Goal: Check status: Check status

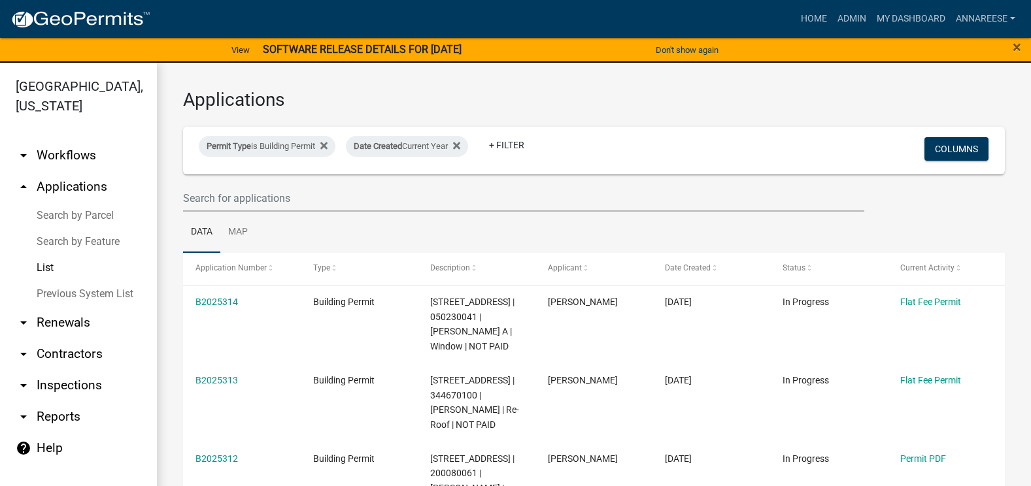
select select "3: 100"
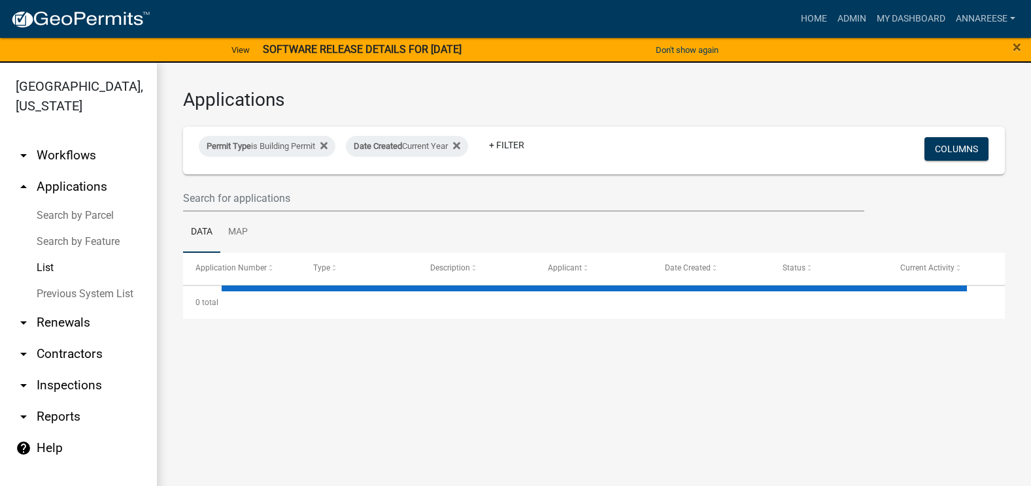
select select "3: 100"
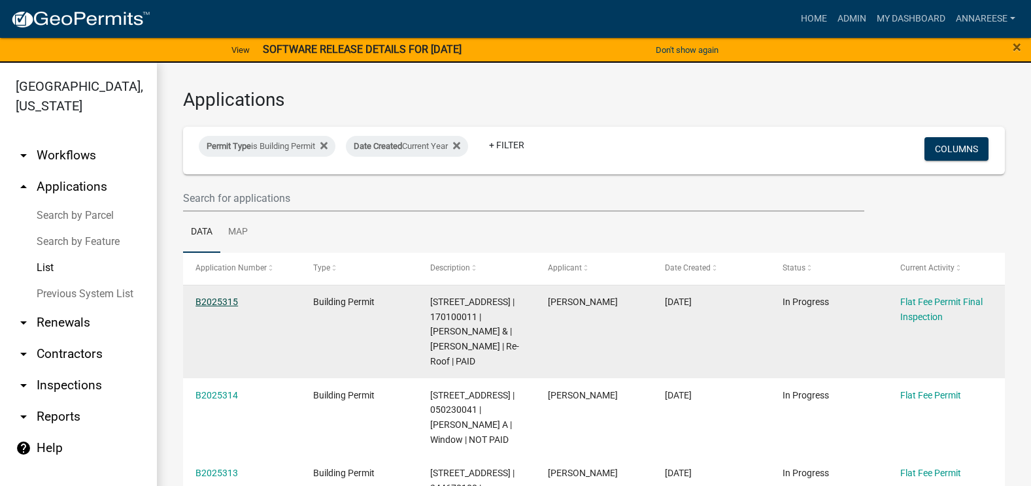
click at [197, 299] on link "B2025315" at bounding box center [216, 302] width 42 height 10
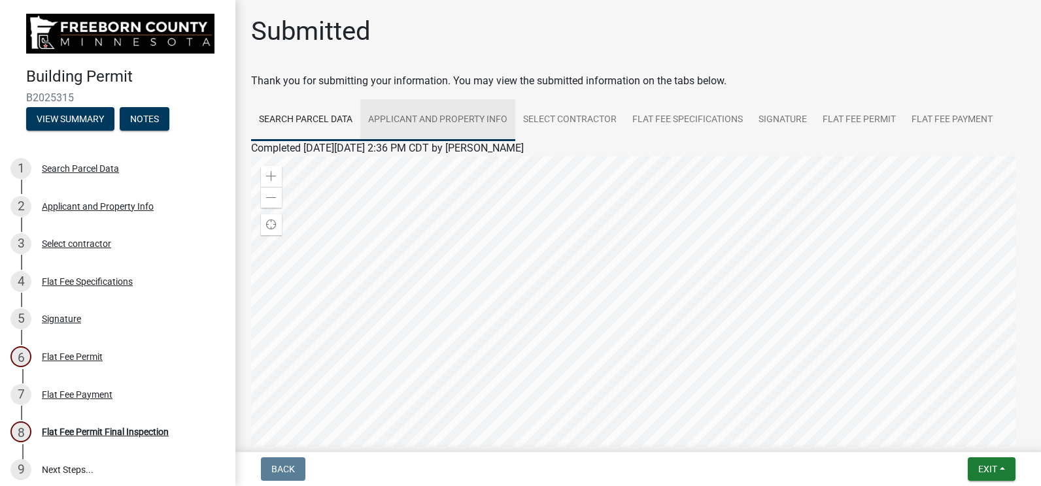
click at [478, 132] on link "Applicant and Property Info" at bounding box center [437, 120] width 155 height 42
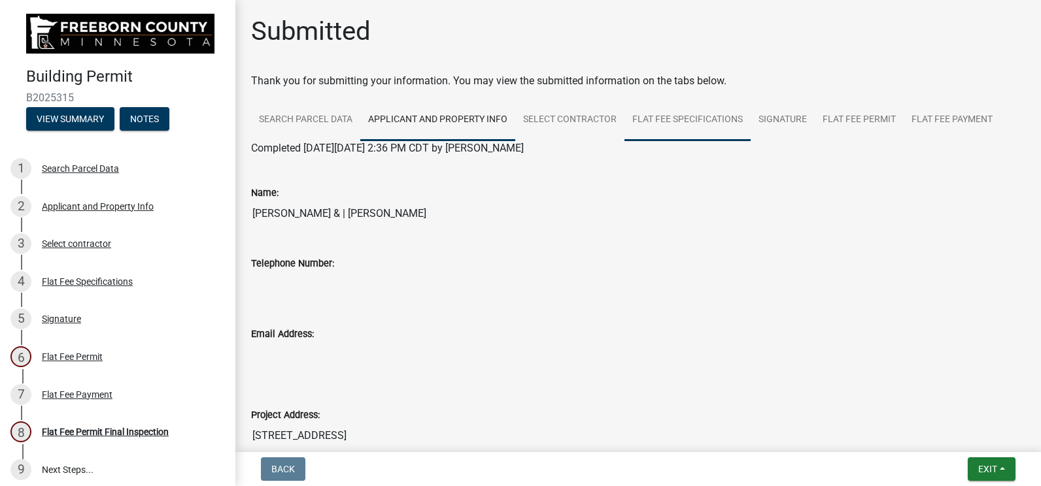
click at [662, 111] on link "Flat Fee Specifications" at bounding box center [687, 120] width 126 height 42
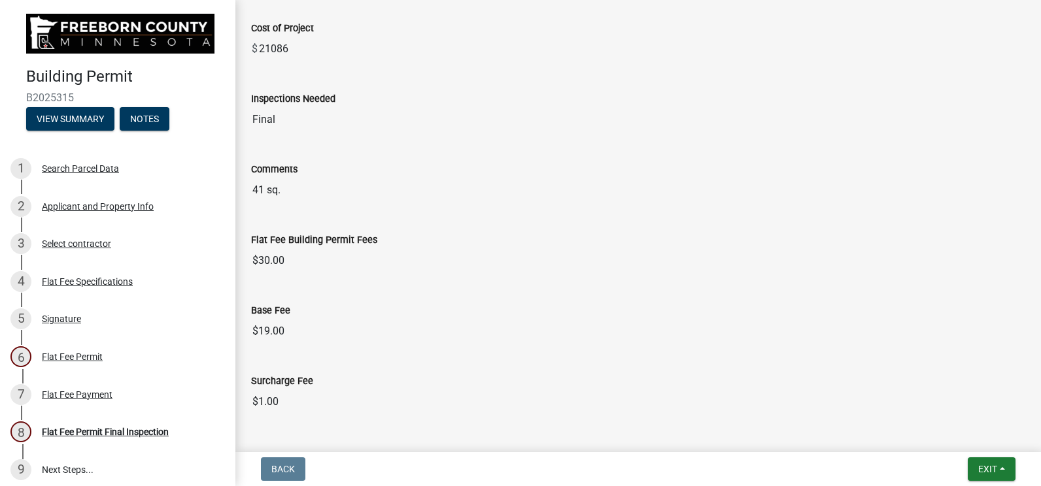
scroll to position [74, 0]
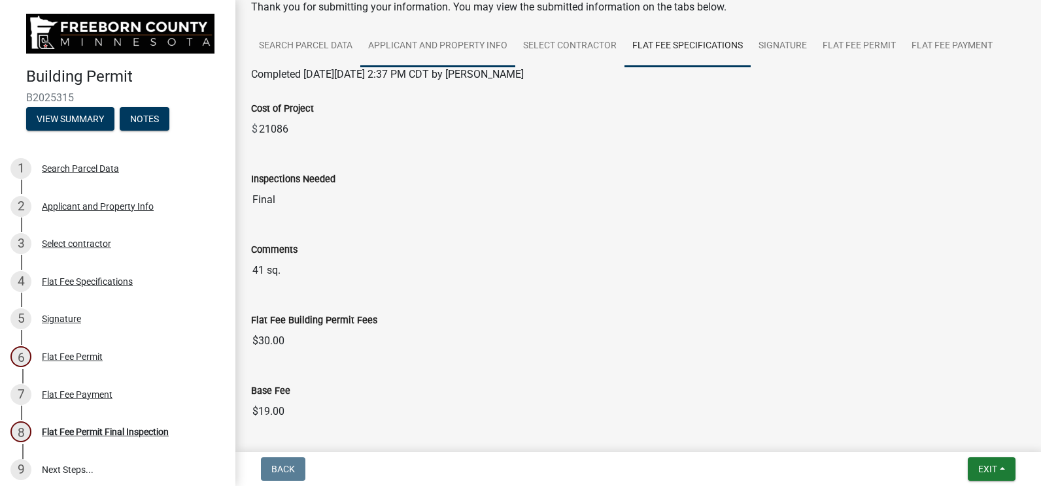
click at [465, 45] on link "Applicant and Property Info" at bounding box center [437, 46] width 155 height 42
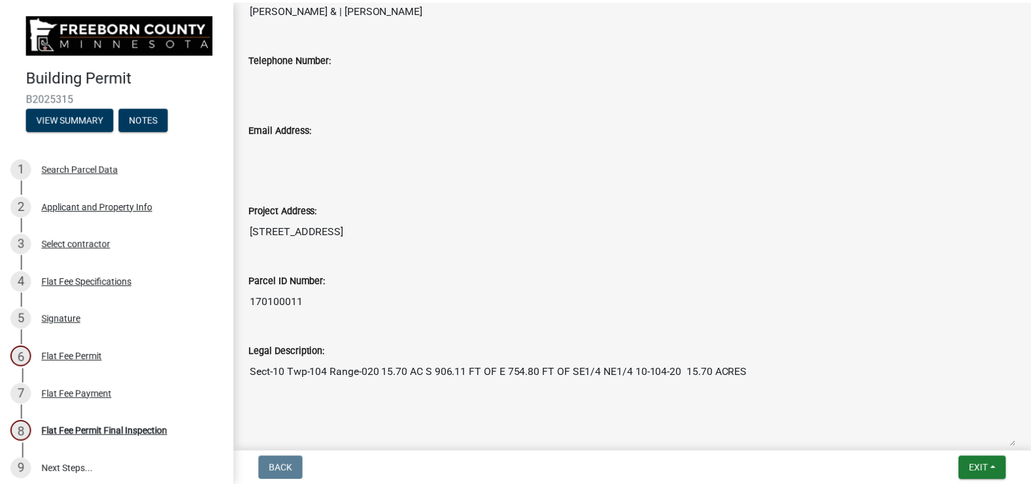
scroll to position [466, 0]
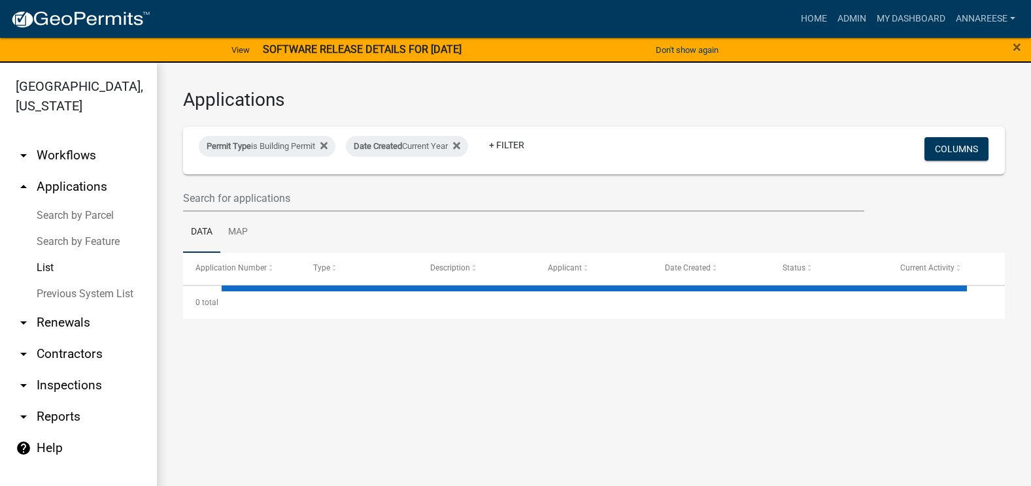
select select "3: 100"
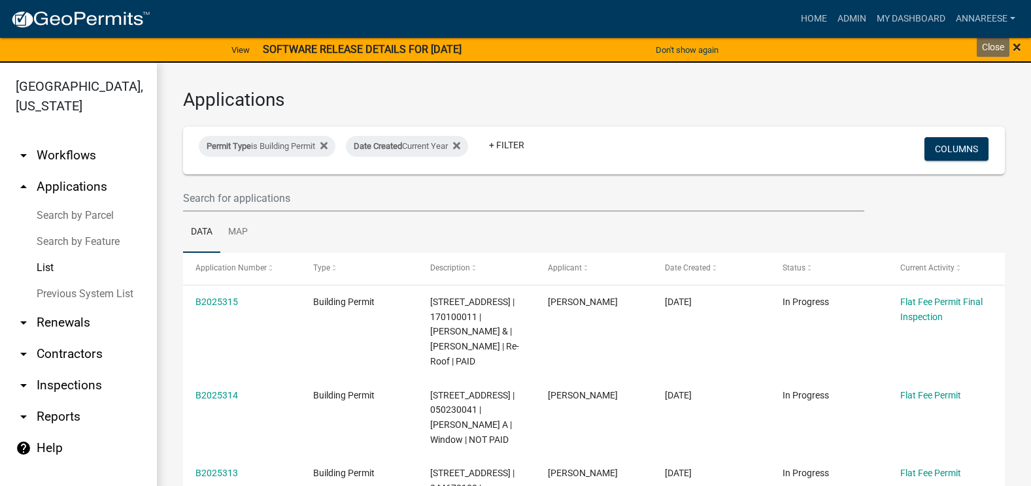
click at [1014, 43] on span "×" at bounding box center [1017, 47] width 8 height 18
